Goal: Check status: Check status

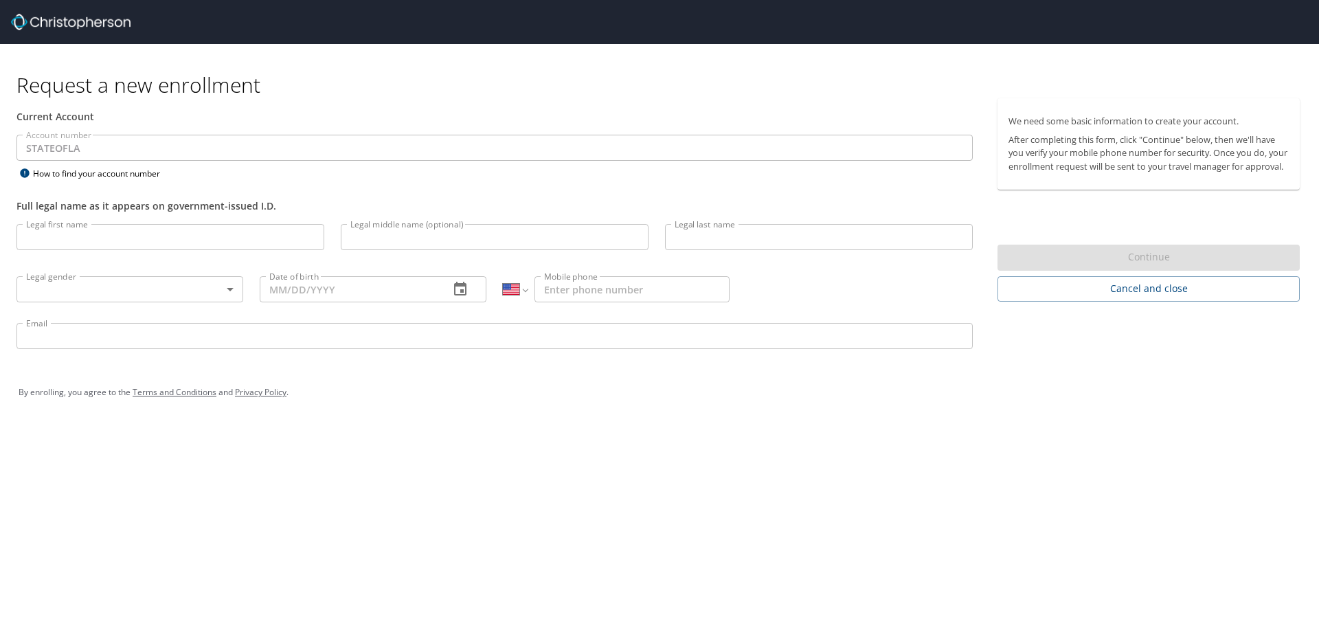
select select "US"
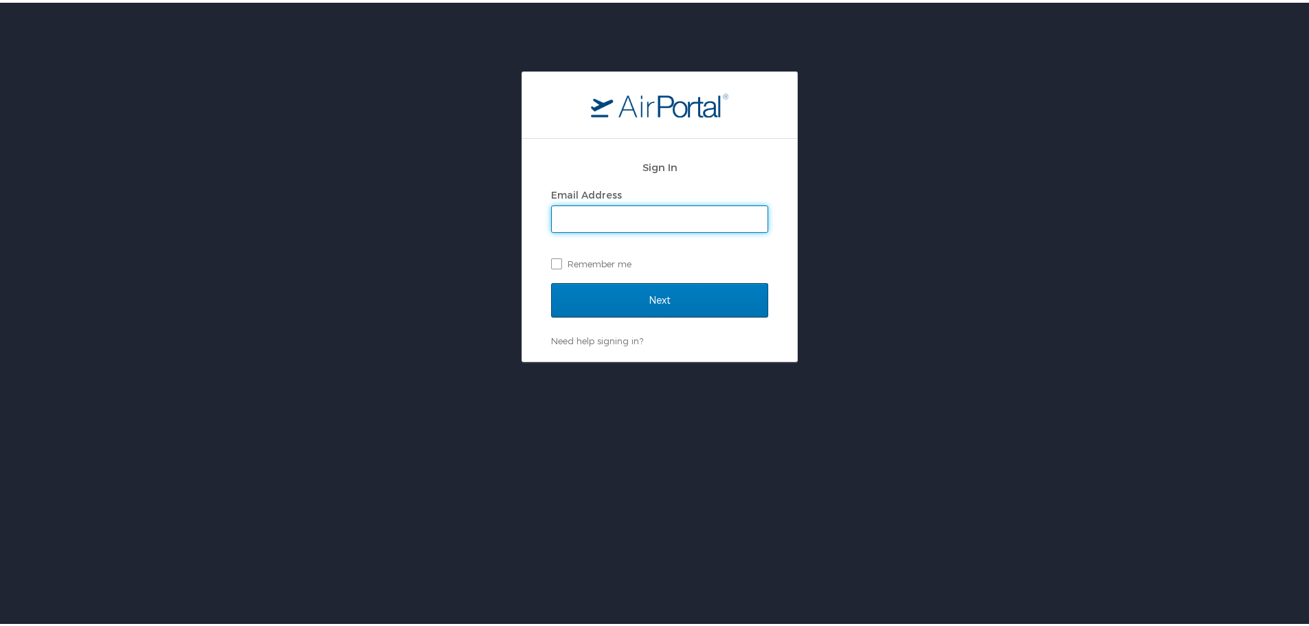
type input "Sharon.Williams.DCFS2@LA.GOV"
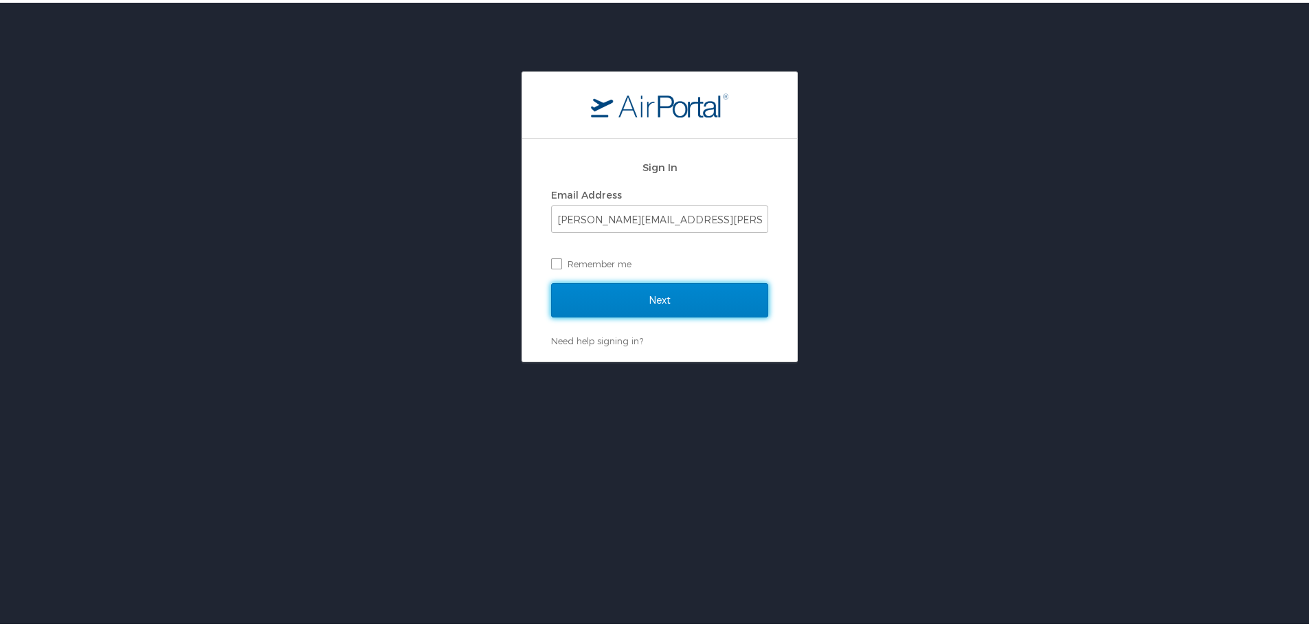
click at [648, 294] on input "Next" at bounding box center [659, 297] width 217 height 34
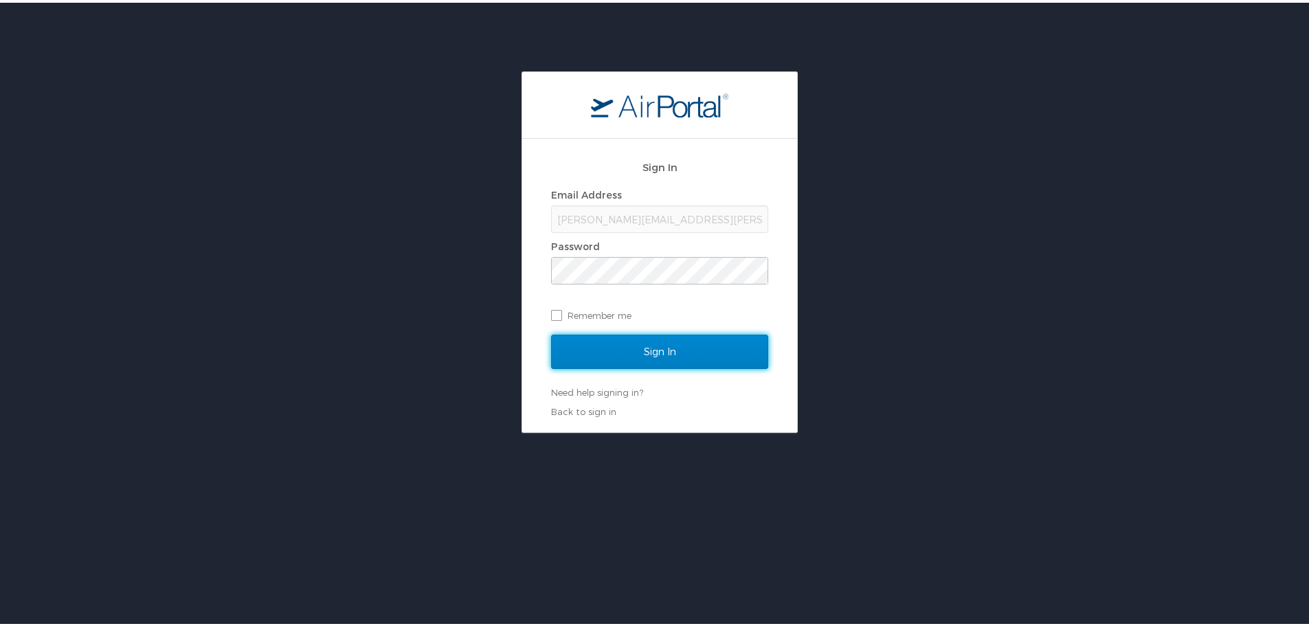
click at [651, 350] on input "Sign In" at bounding box center [659, 349] width 217 height 34
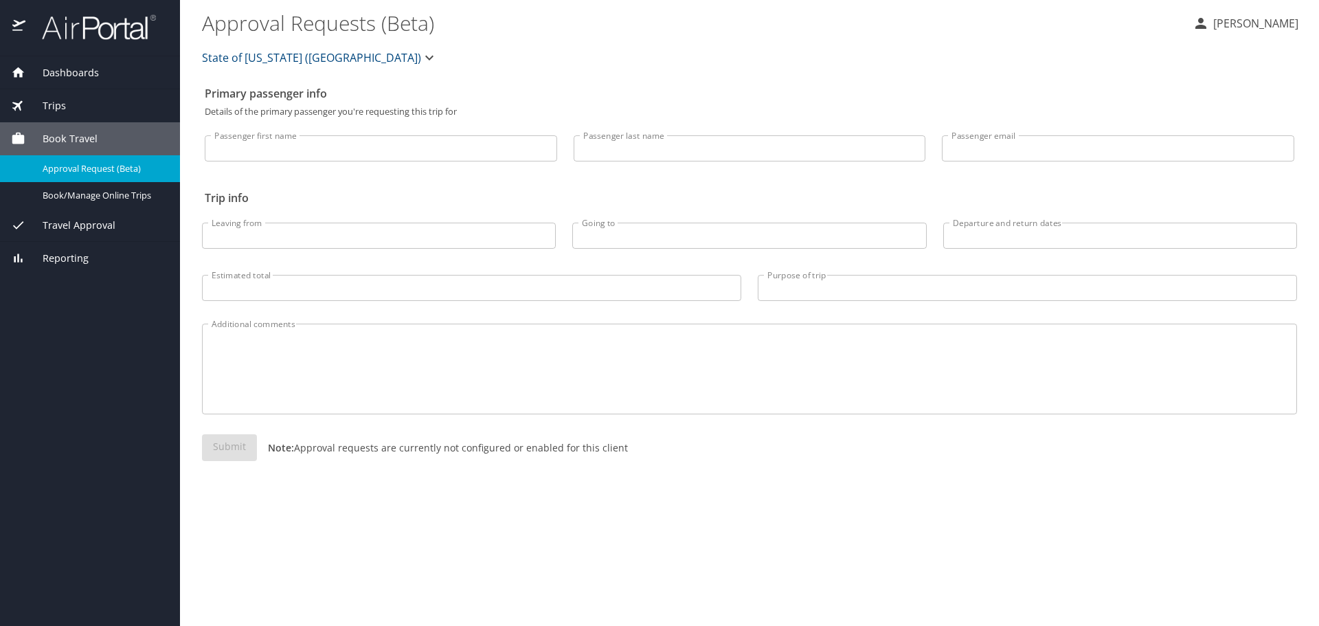
click at [76, 304] on div "Dashboards My Travel Dashboard Trips Current / Future Trips Past Trips Trips Mi…" at bounding box center [90, 341] width 180 height 570
click at [123, 89] on div "Trips" at bounding box center [90, 105] width 180 height 33
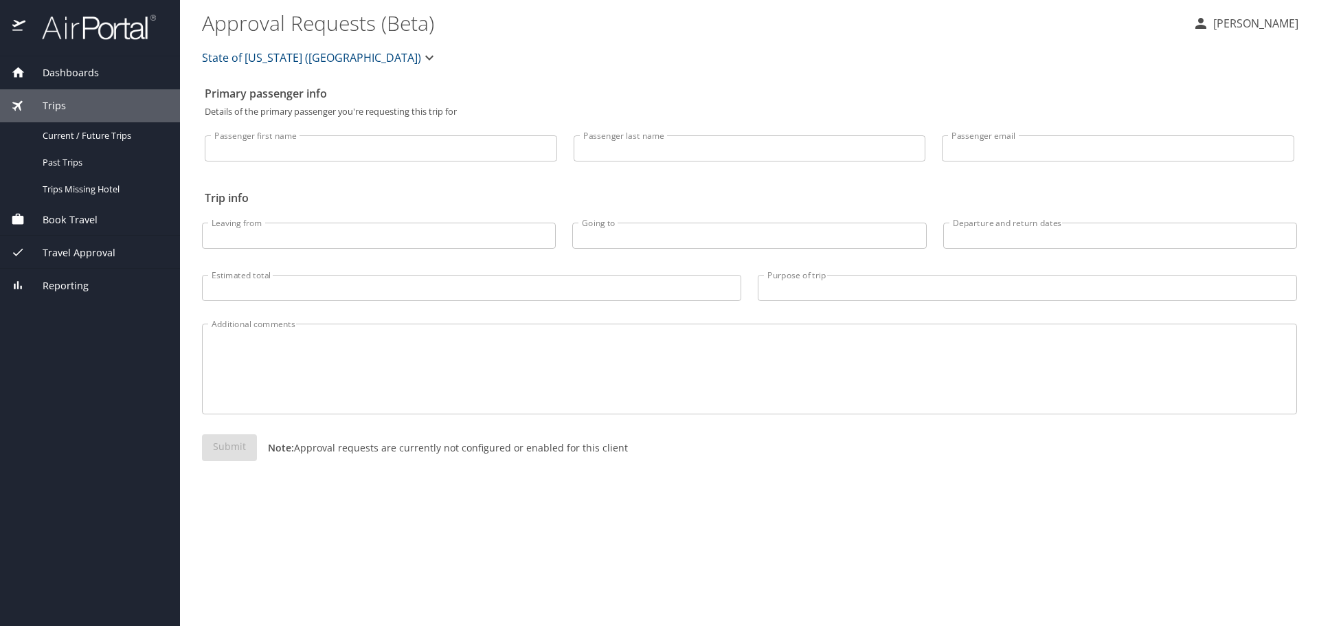
click at [168, 35] on div at bounding box center [90, 28] width 180 height 56
click at [304, 58] on span "State of Louisiana (SOLA)" at bounding box center [311, 57] width 219 height 19
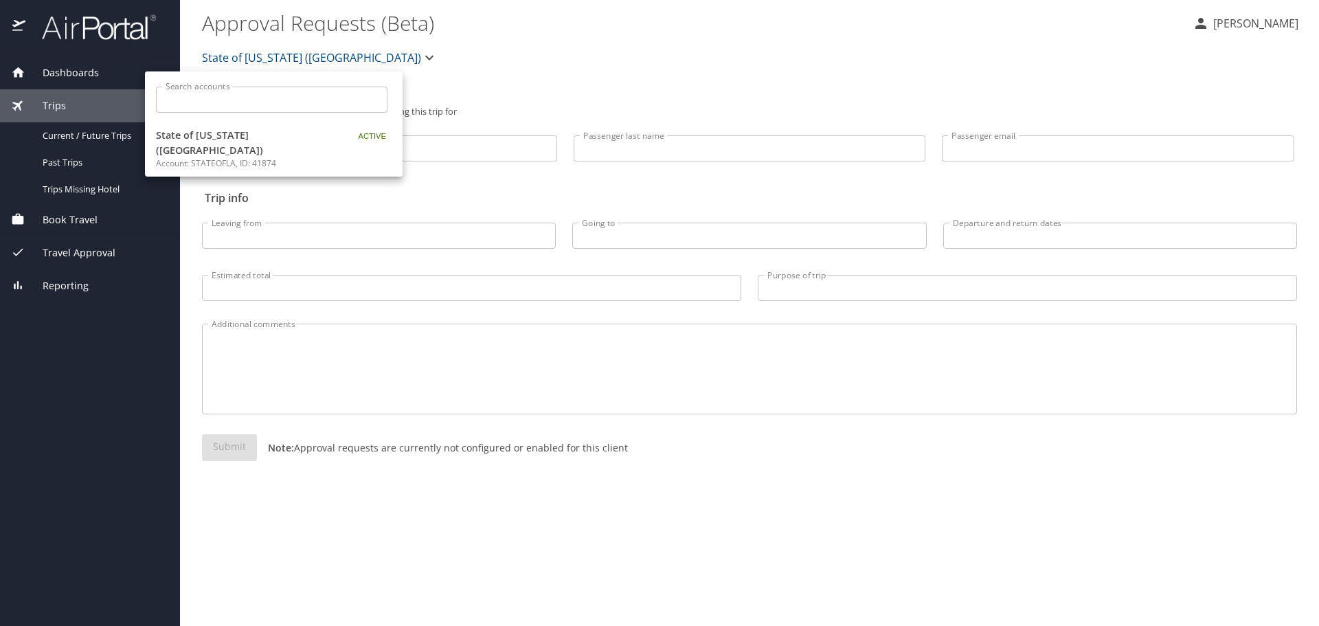
drag, startPoint x: 104, startPoint y: 361, endPoint x: 137, endPoint y: 304, distance: 65.6
click at [115, 348] on div at bounding box center [659, 313] width 1319 height 626
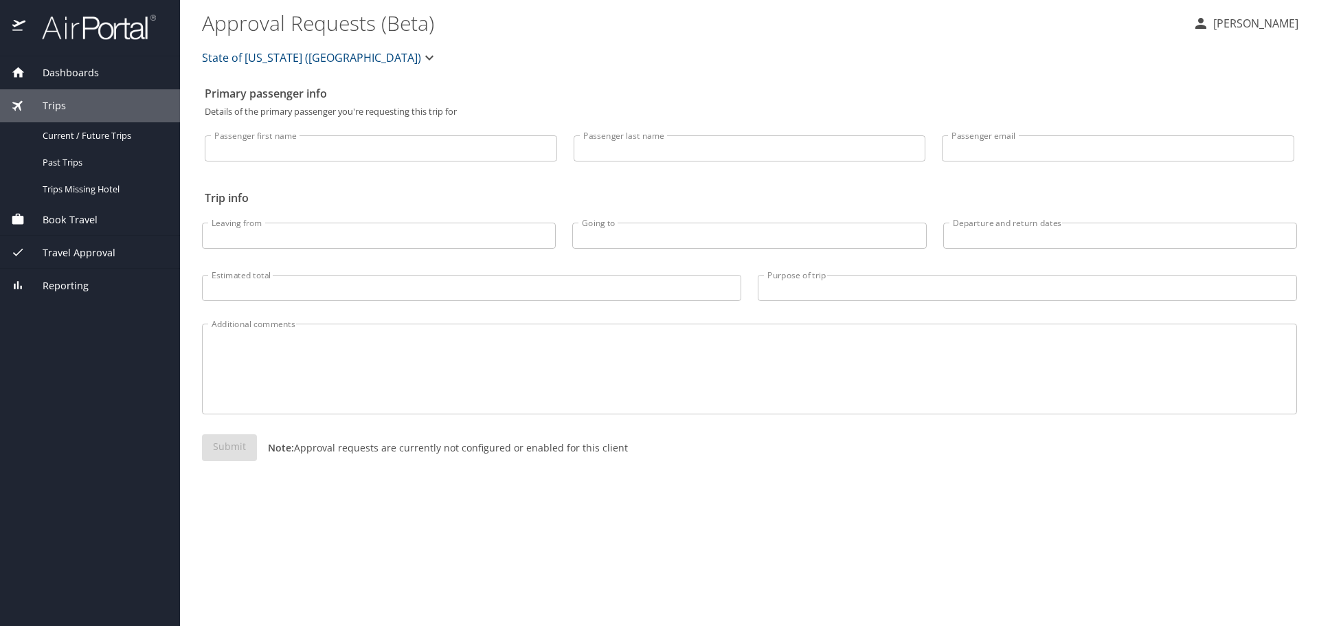
click at [89, 20] on img at bounding box center [91, 27] width 129 height 27
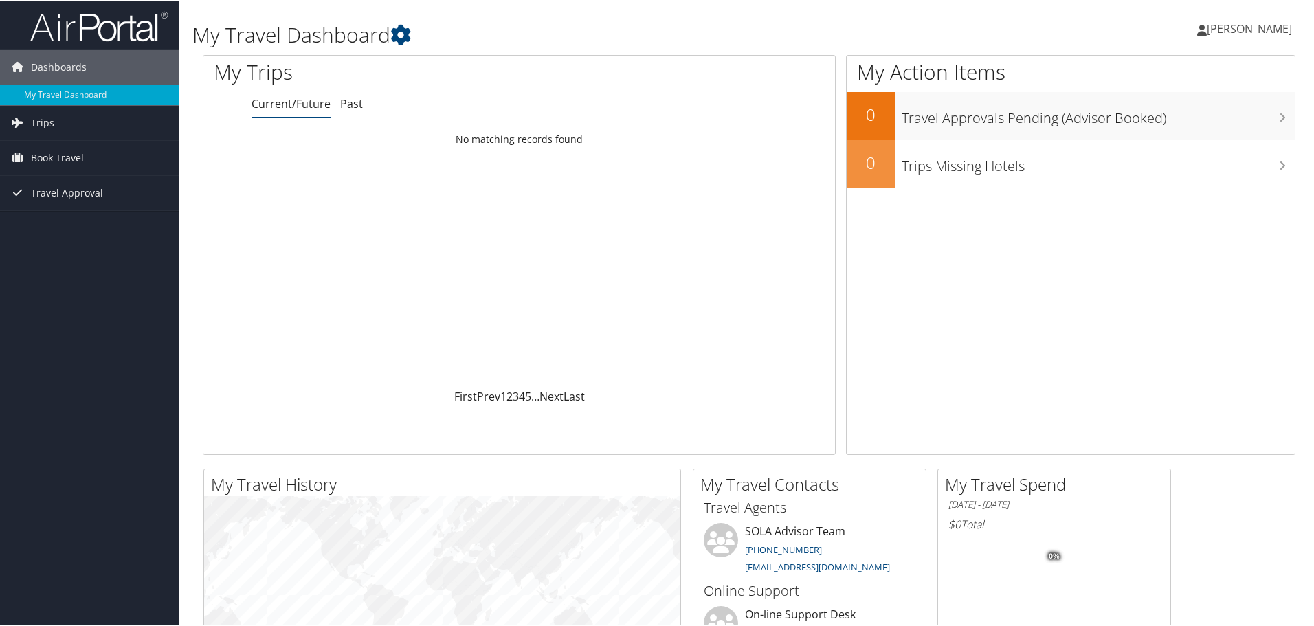
click at [57, 60] on span "Dashboards" at bounding box center [59, 66] width 56 height 34
